Goal: Find specific page/section: Locate a particular part of the current website

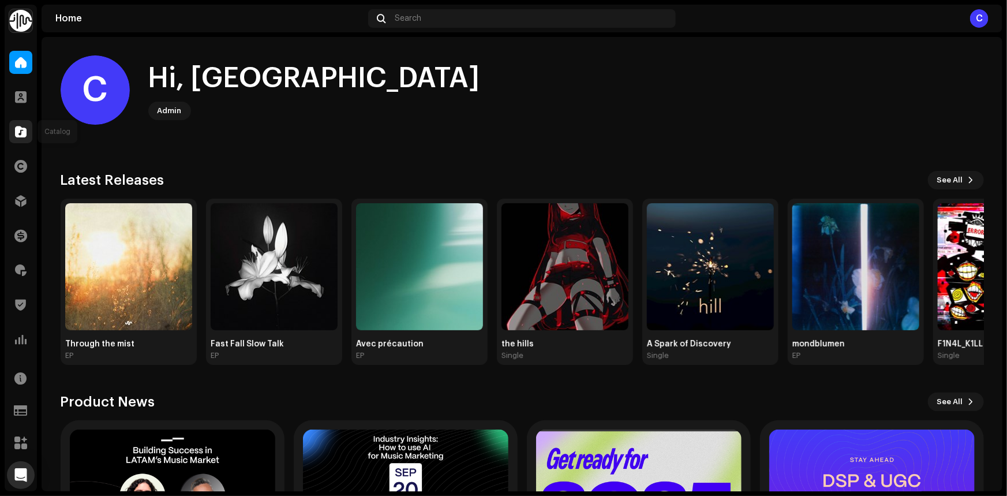
click at [17, 131] on span at bounding box center [21, 131] width 12 height 9
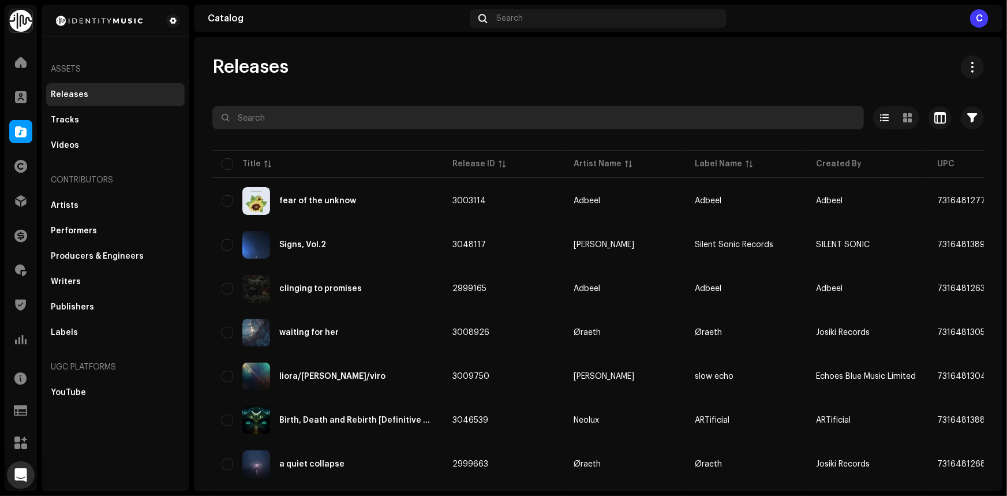
click at [271, 118] on input "text" at bounding box center [537, 117] width 651 height 23
paste input "UKZGC2405647"
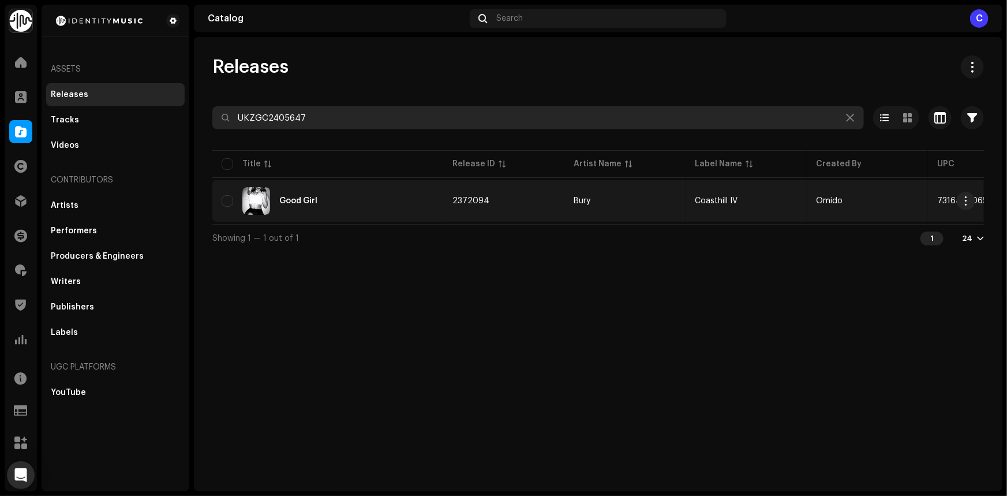
type input "UKZGC2405647"
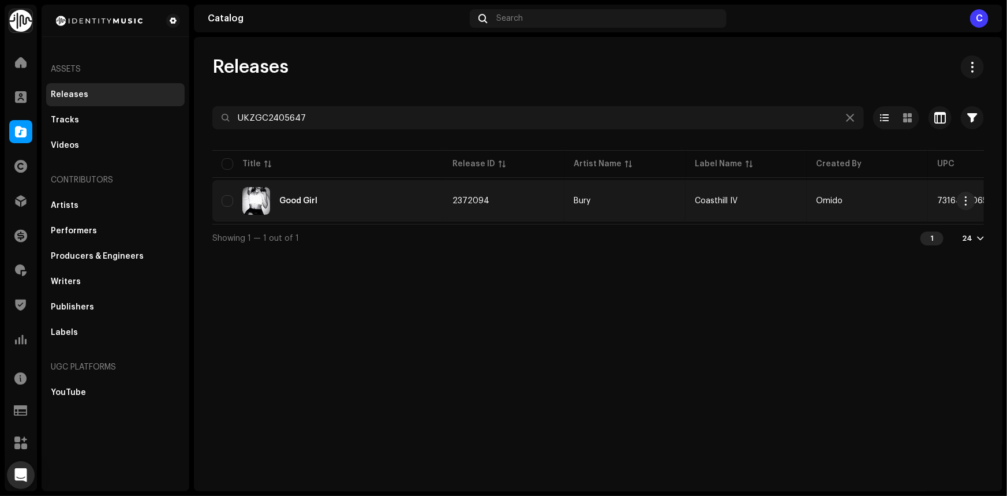
click at [378, 194] on div "Good Girl" at bounding box center [328, 201] width 212 height 28
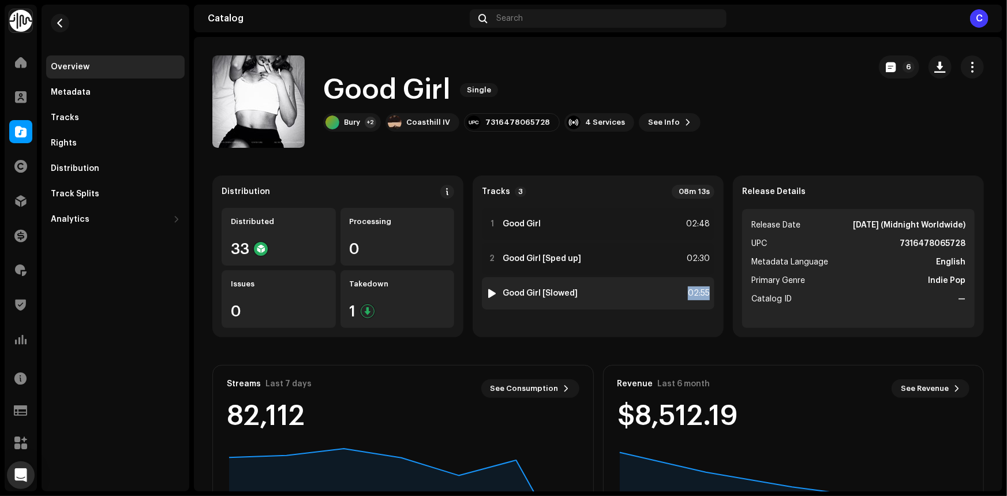
copy div "02:55"
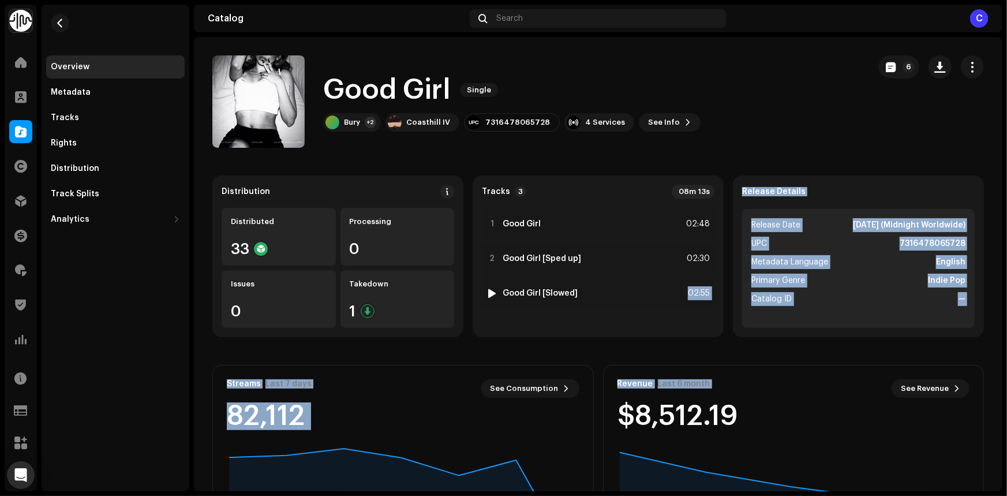
drag, startPoint x: 692, startPoint y: 292, endPoint x: 930, endPoint y: 423, distance: 271.1
click at [911, 421] on div "Distribution Distributed 33 Processing 0 Issues 0 Takedown 1 Tracks 3 08m 13s 1…" at bounding box center [597, 385] width 771 height 420
